Goal: Information Seeking & Learning: Learn about a topic

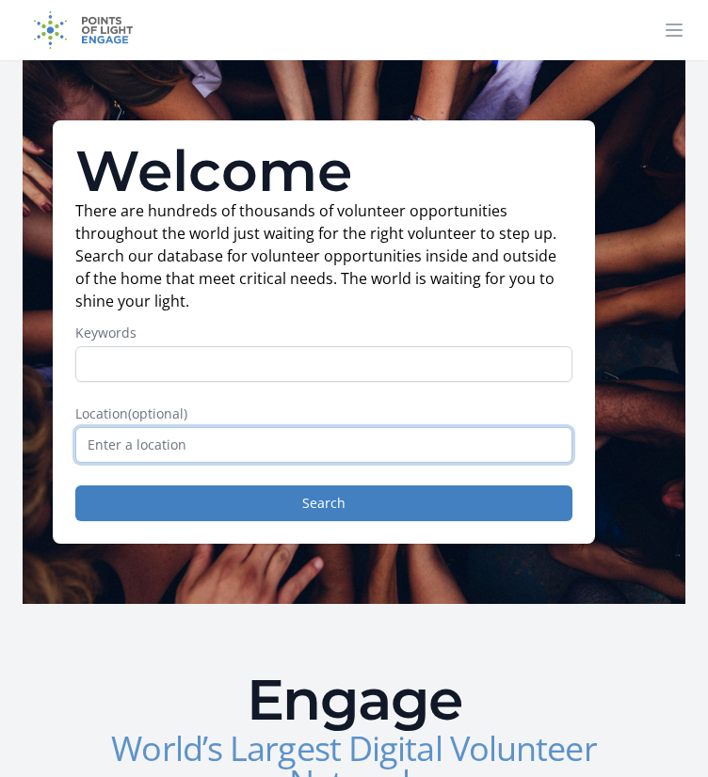
click at [189, 458] on input "text" at bounding box center [323, 445] width 497 height 36
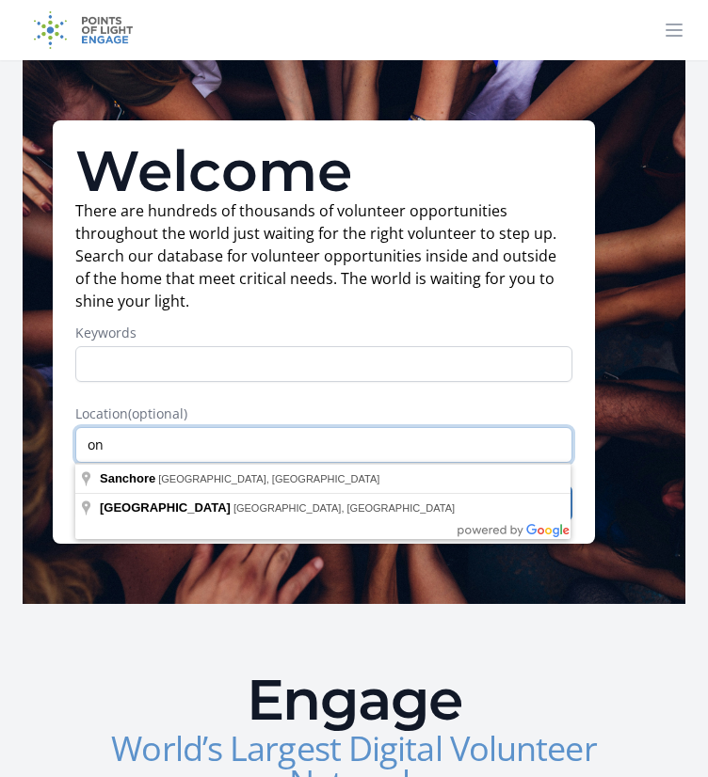
type input "o"
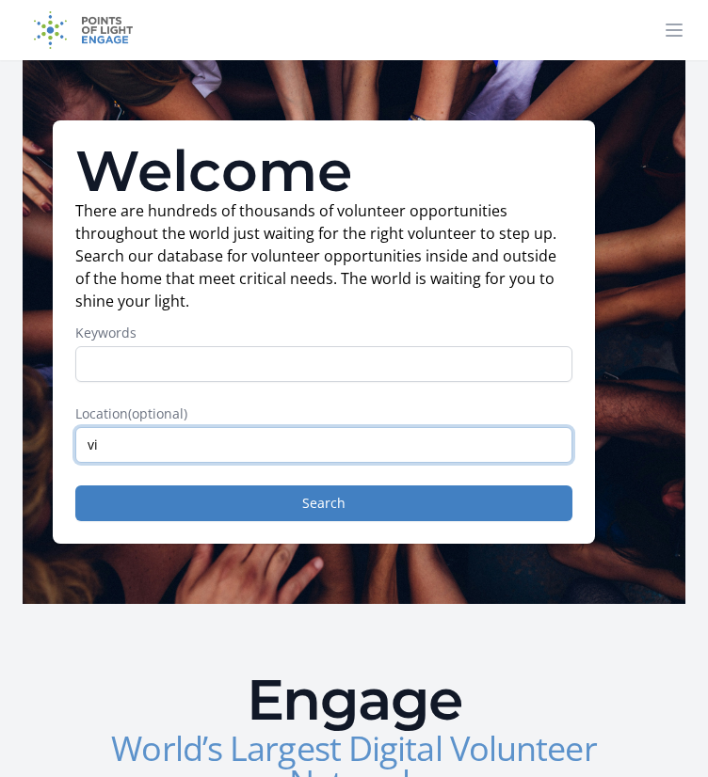
type input "v"
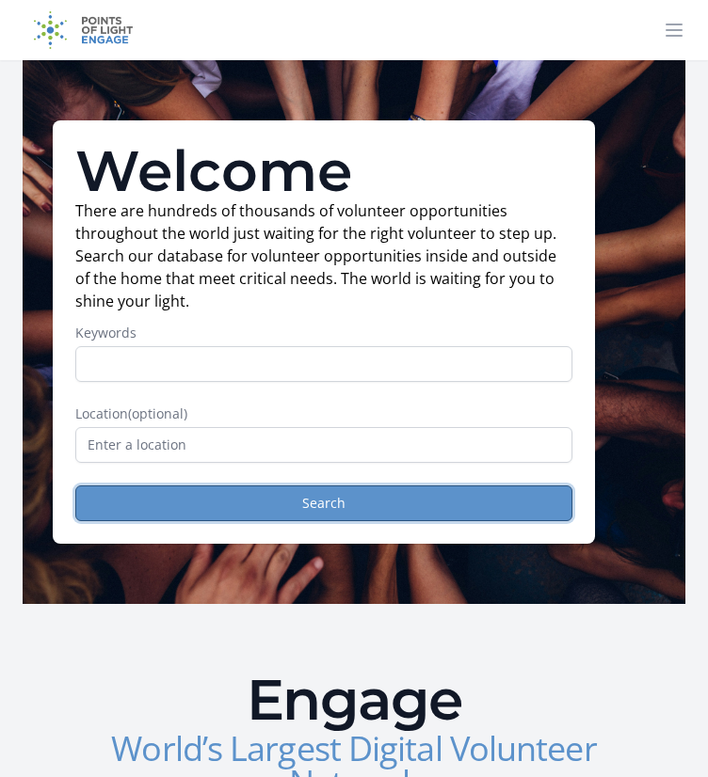
click at [237, 517] on button "Search" at bounding box center [323, 504] width 497 height 36
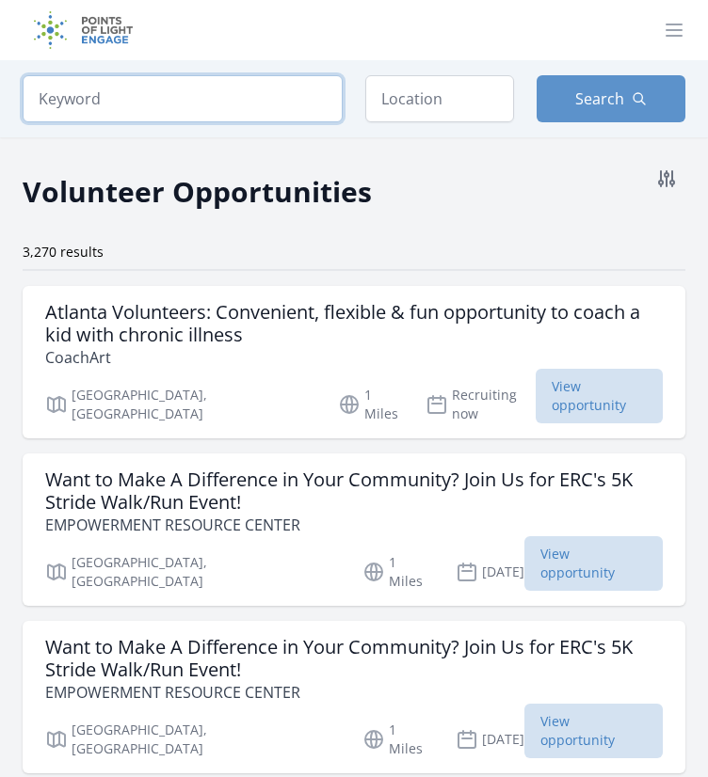
click at [146, 99] on input "search" at bounding box center [183, 98] width 320 height 47
type input "Virtual"
click button "submit" at bounding box center [0, 0] width 0 height 0
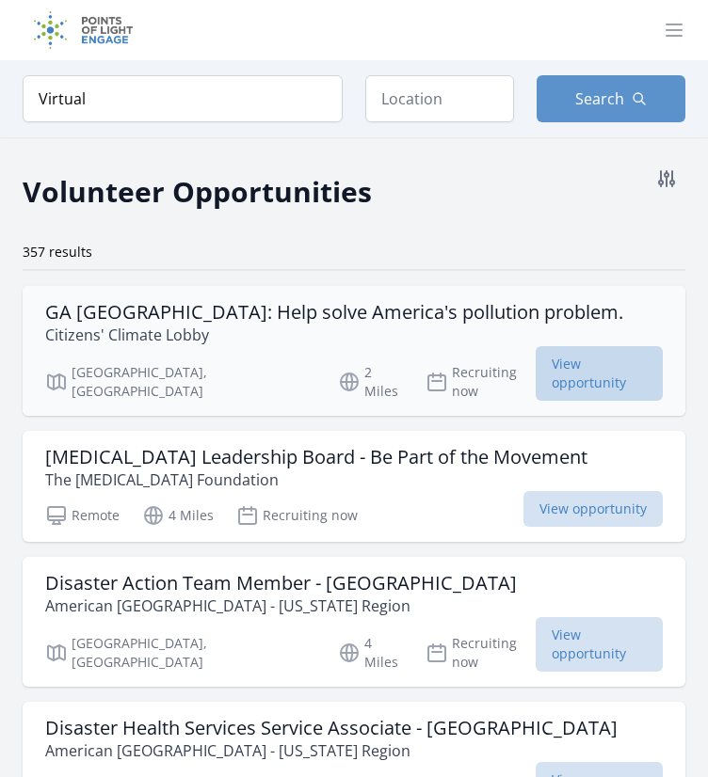
click at [565, 377] on span "View opportunity" at bounding box center [598, 373] width 127 height 55
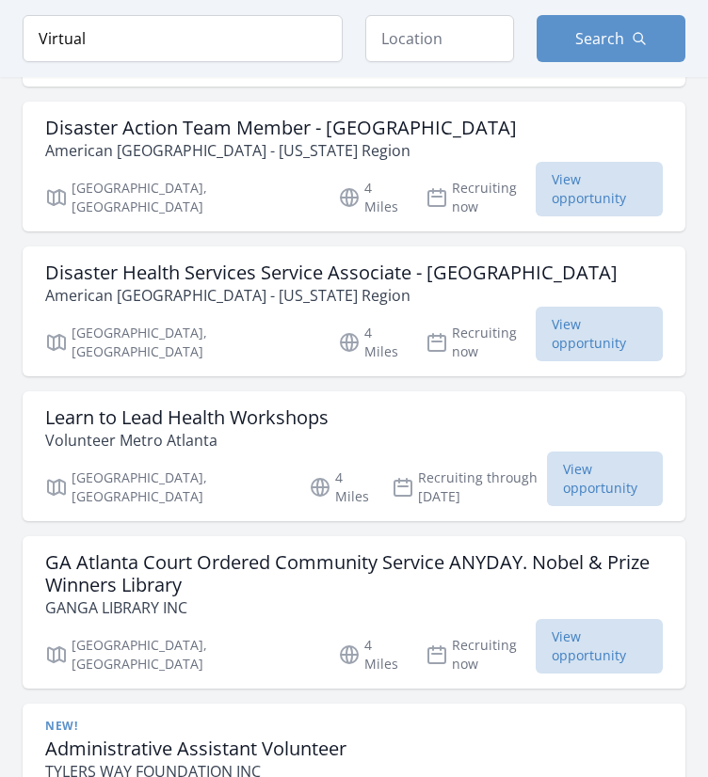
scroll to position [463, 0]
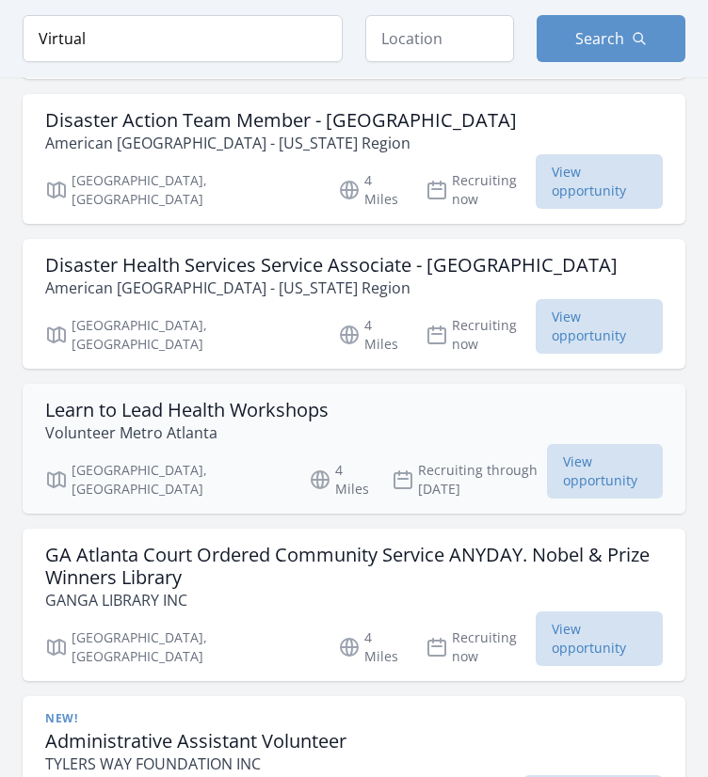
click at [631, 384] on div "Learn to Lead Health Workshops Volunteer Metro Atlanta Atlanta, GA 4 Miles Recr…" at bounding box center [354, 449] width 663 height 130
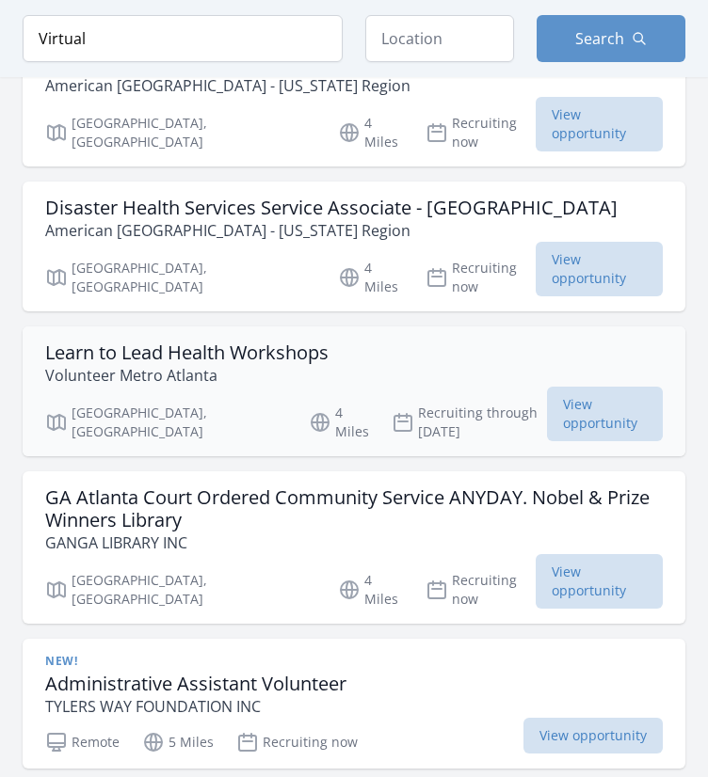
scroll to position [518, 0]
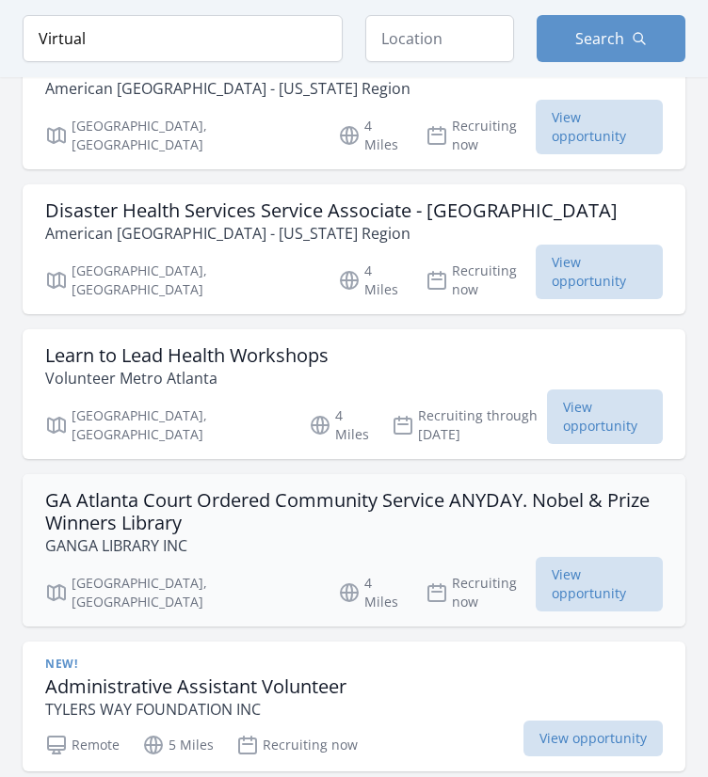
click at [615, 489] on h3 "GA Atlanta Court Ordered Community Service ANYDAY. Nobel & Prize Winners Library" at bounding box center [353, 511] width 617 height 45
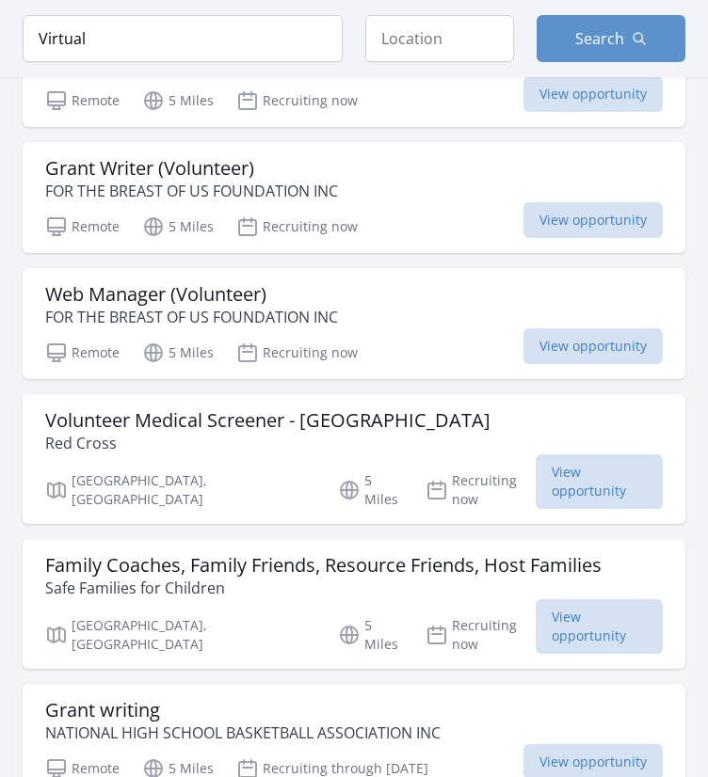
scroll to position [1931, 0]
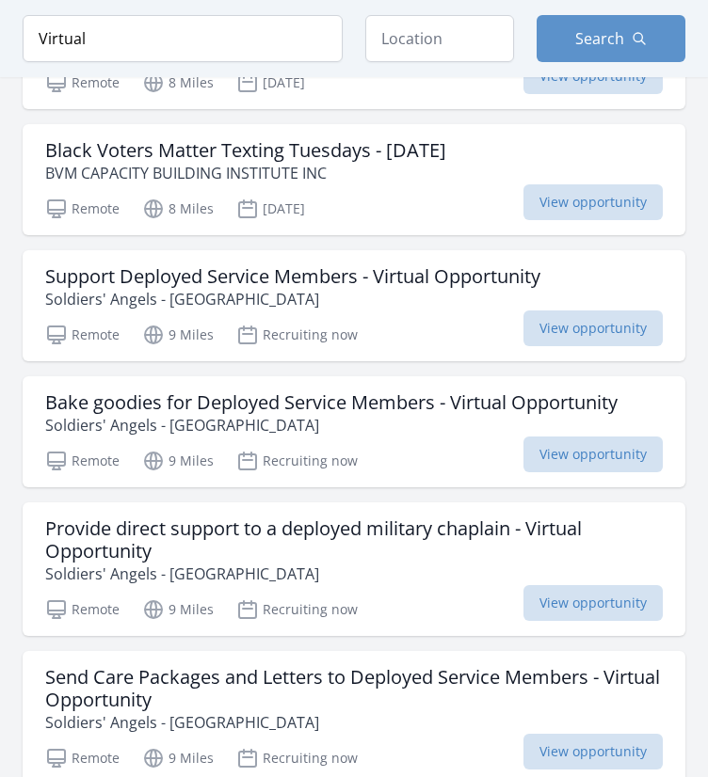
scroll to position [4604, 0]
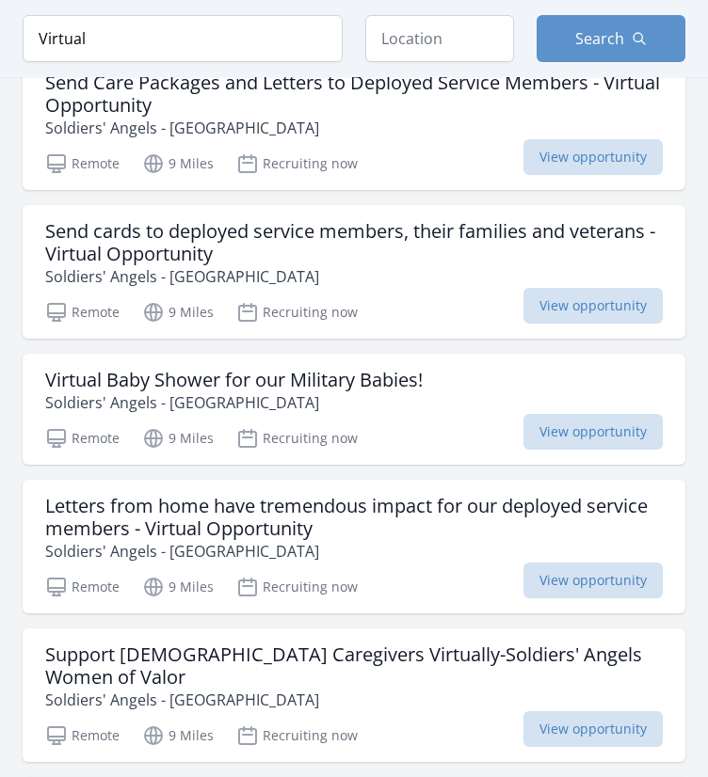
scroll to position [5191, 0]
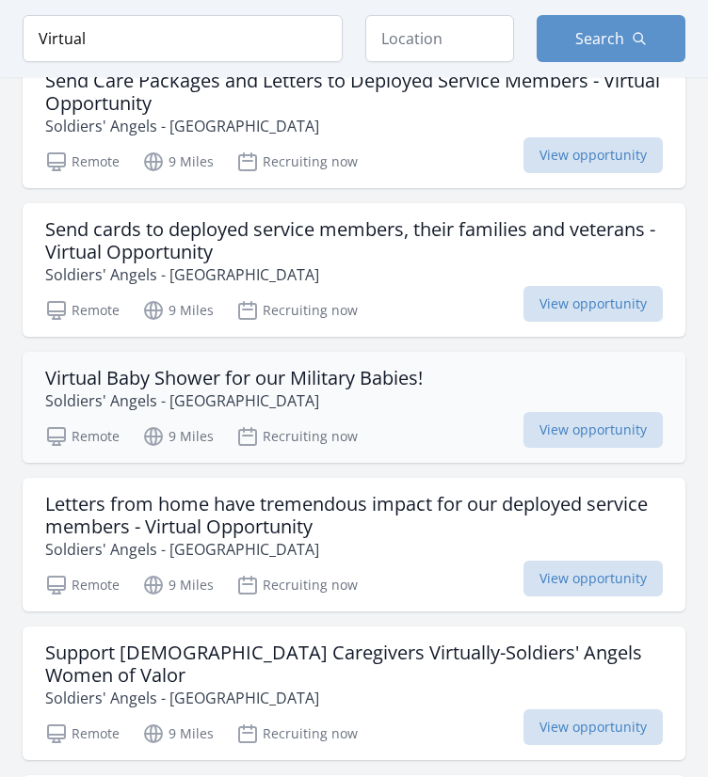
click at [448, 367] on div "Virtual Baby Shower for our Military Babies! Soldiers' Angels - Atlanta" at bounding box center [353, 389] width 617 height 45
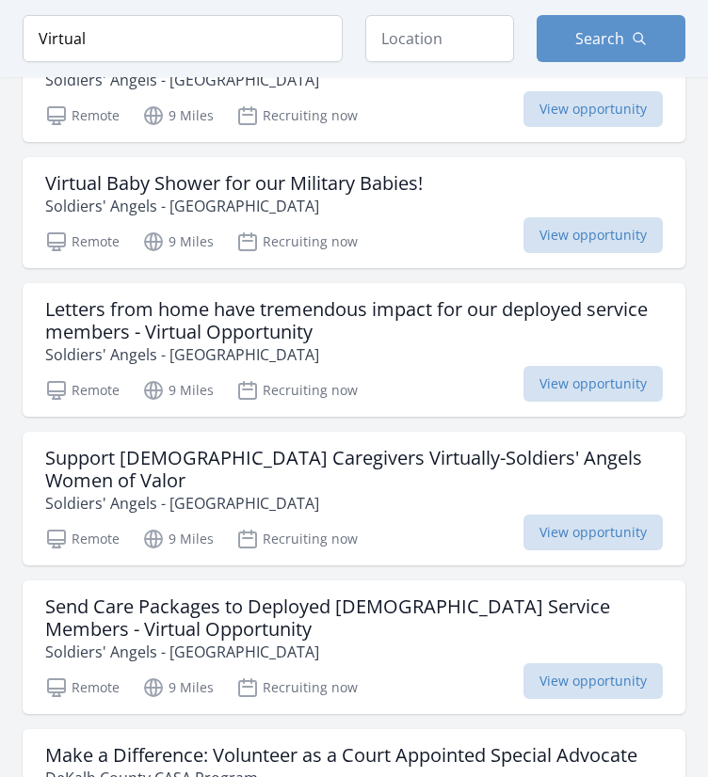
scroll to position [5387, 0]
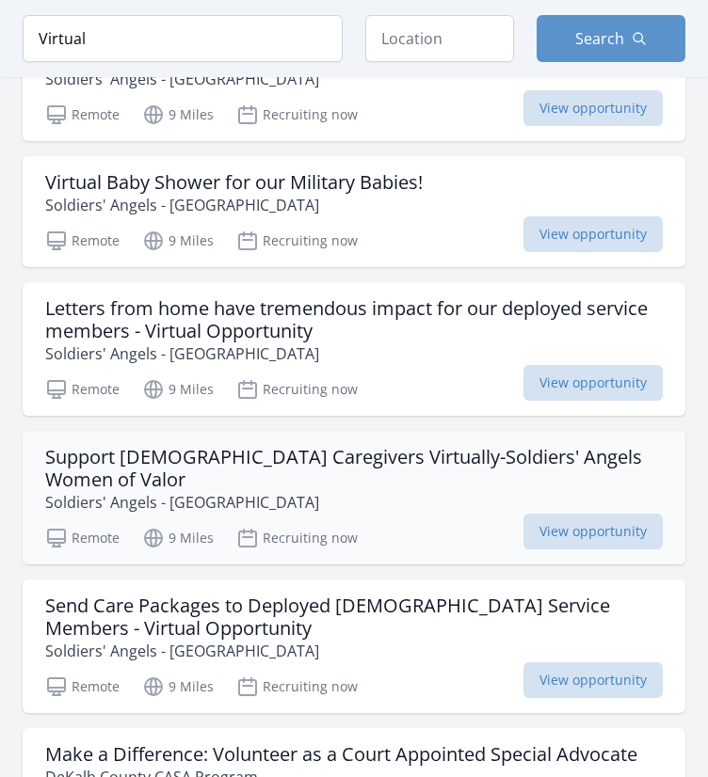
click at [455, 521] on div "Remote 9 Miles Recruiting now View opportunity" at bounding box center [353, 535] width 617 height 28
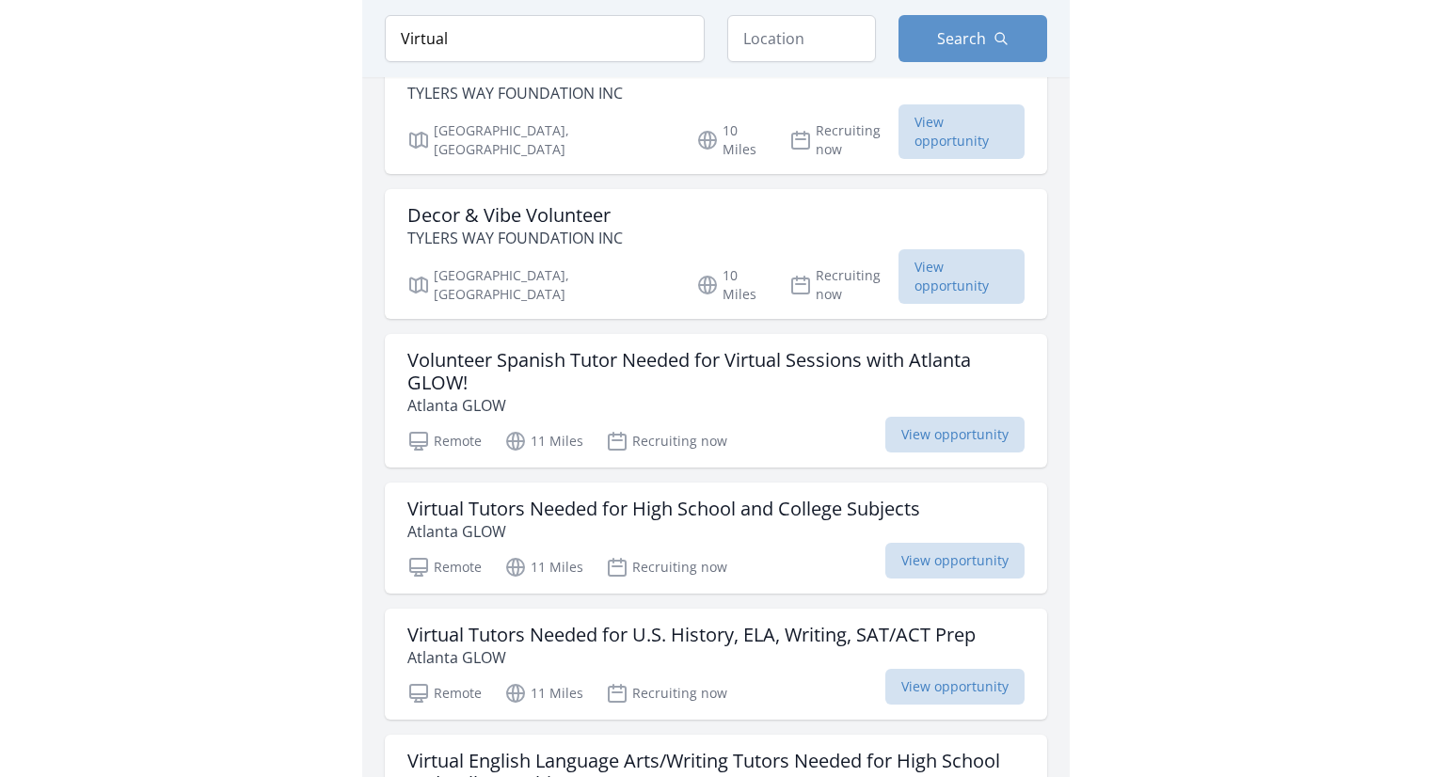
scroll to position [6726, 0]
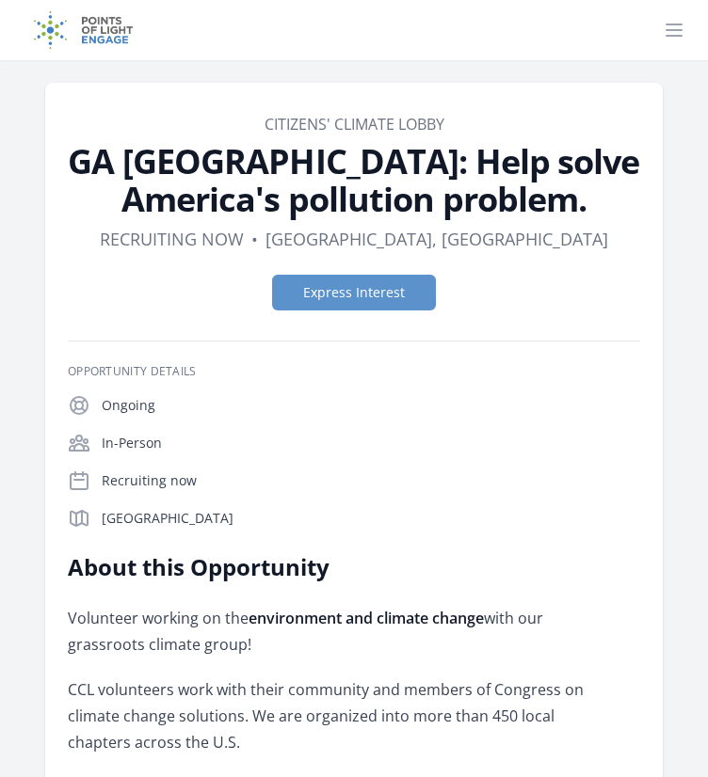
click at [565, 377] on h3 "Opportunity Details" at bounding box center [354, 371] width 572 height 15
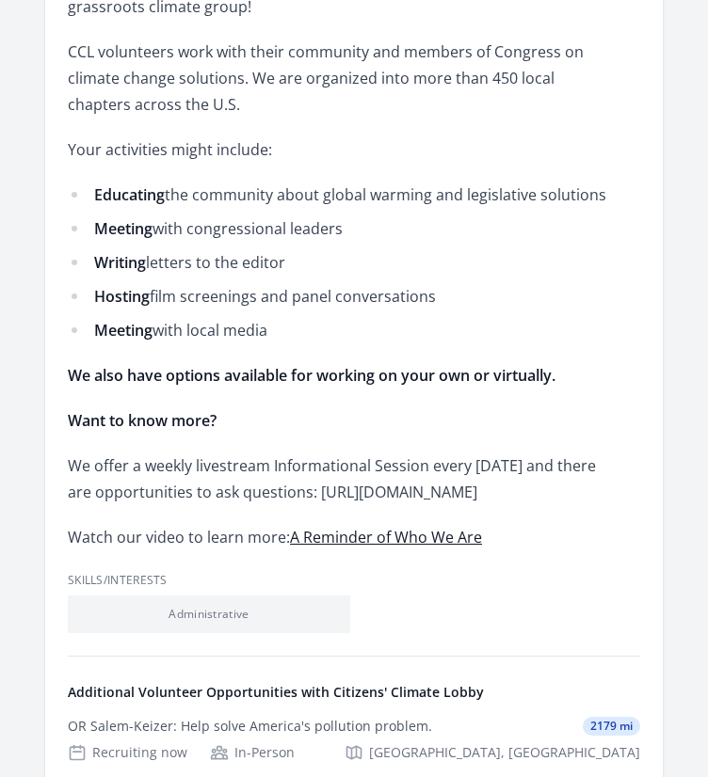
scroll to position [644, 0]
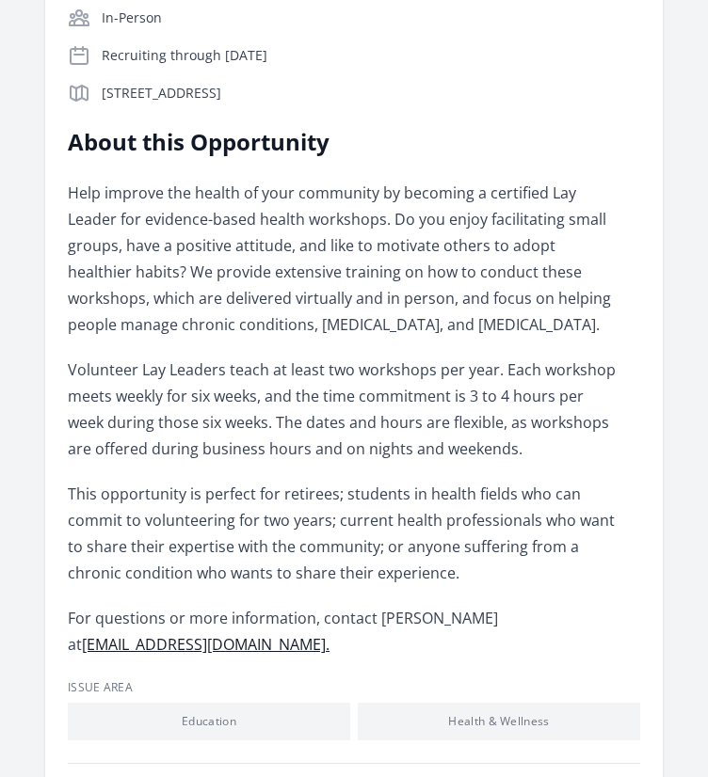
scroll to position [444, 0]
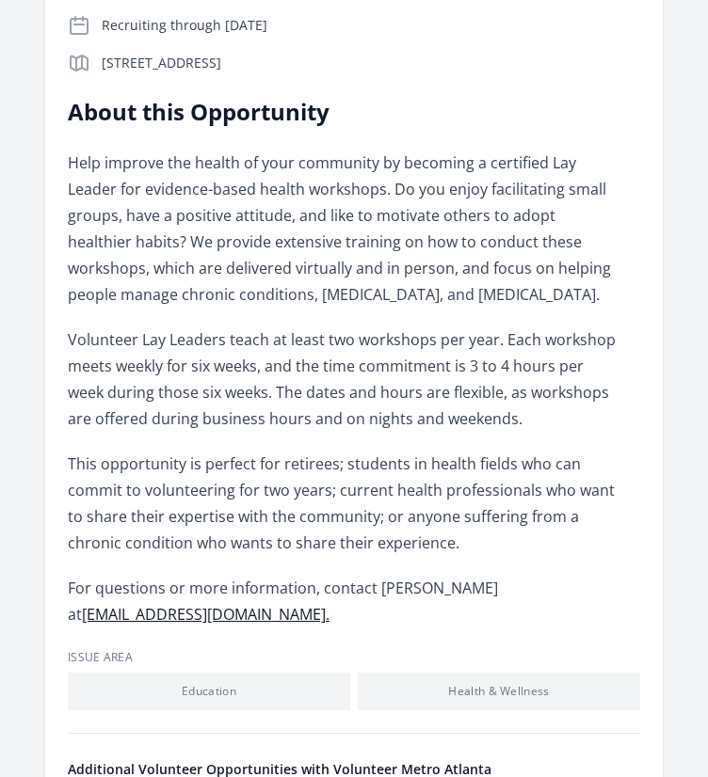
click at [27, 3] on div "Organization Volunteer Metro Atlanta Learn to Lead Health Workshops Duration Re…" at bounding box center [354, 313] width 663 height 1394
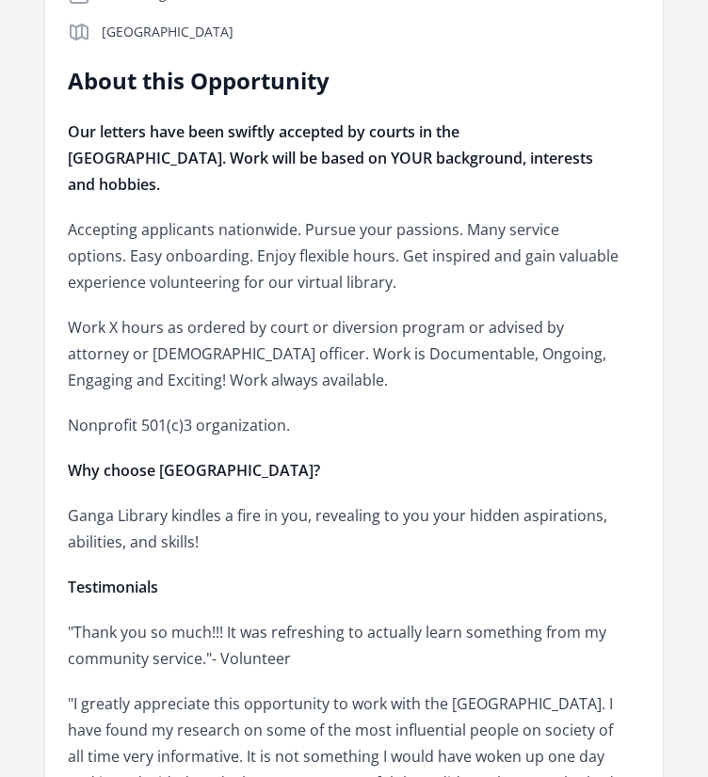
scroll to position [614, 0]
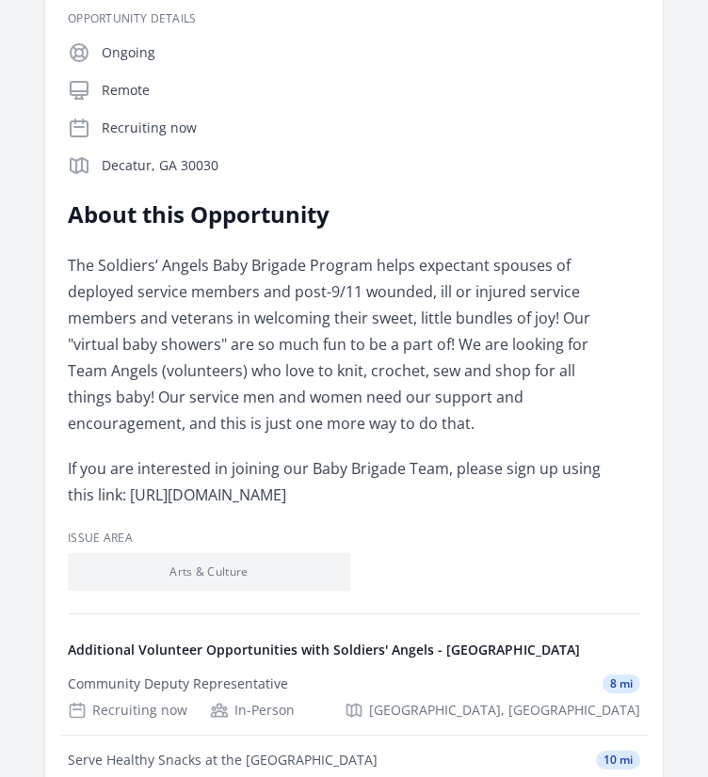
scroll to position [408, 0]
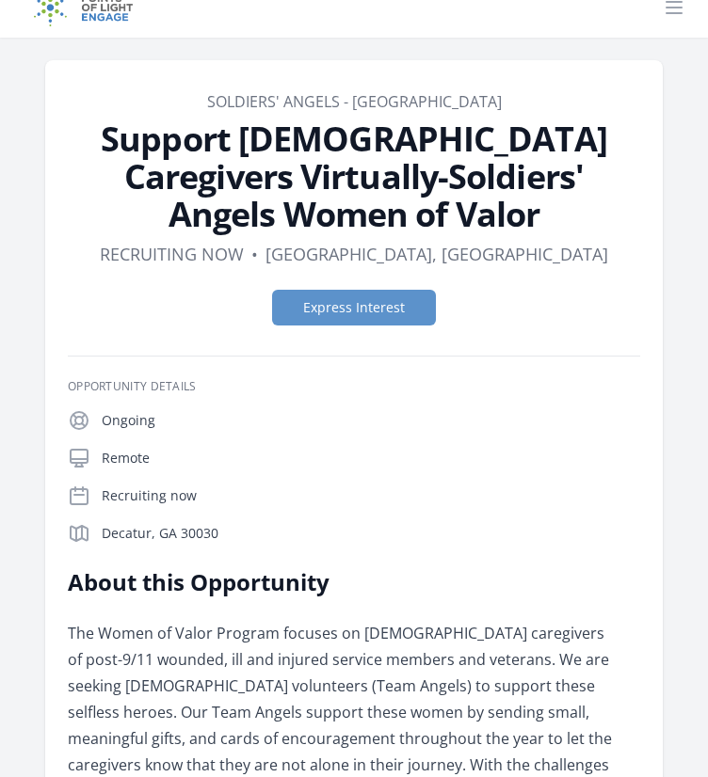
scroll to position [5, 0]
